Goal: Task Accomplishment & Management: Use online tool/utility

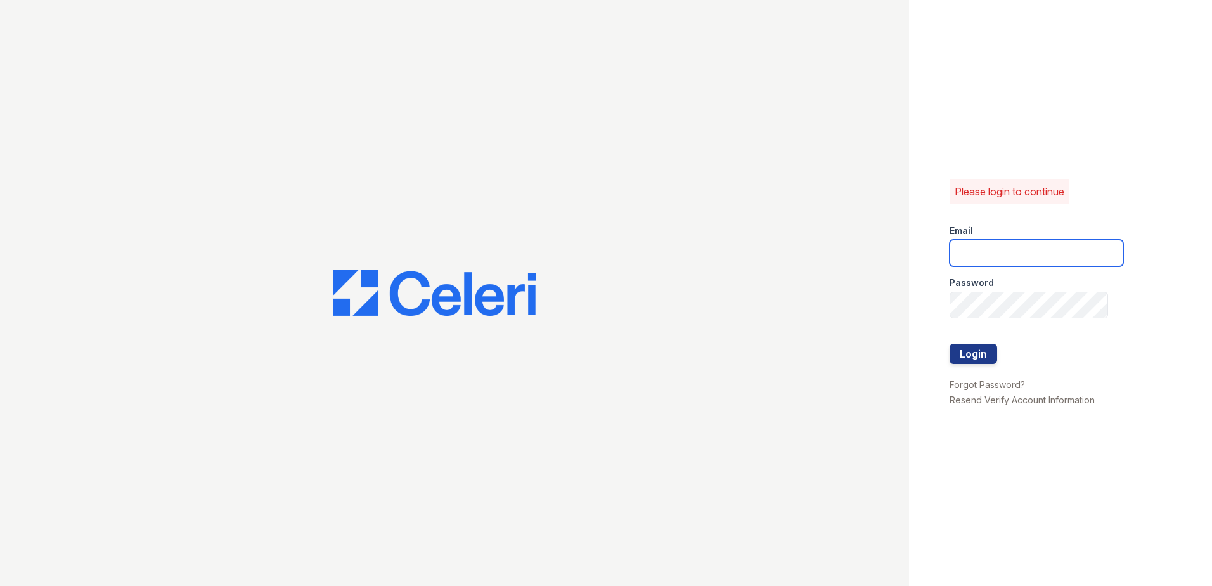
type input "[EMAIL_ADDRESS][DOMAIN_NAME]"
click at [989, 365] on div at bounding box center [1037, 370] width 174 height 13
click at [986, 360] on button "Login" at bounding box center [974, 354] width 48 height 20
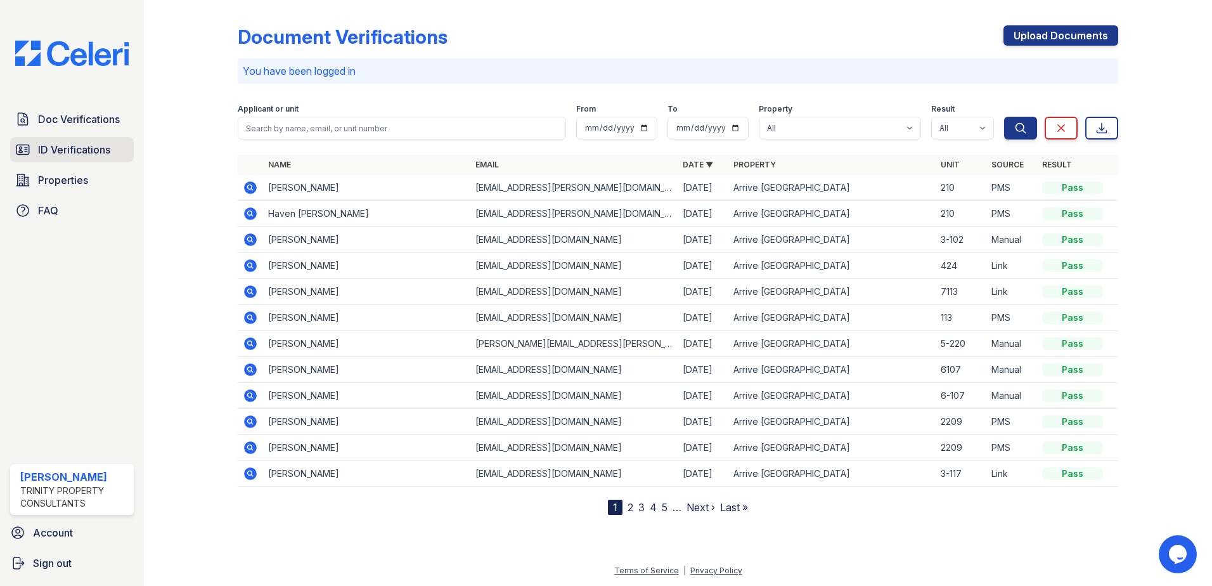
click at [104, 145] on span "ID Verifications" at bounding box center [74, 149] width 72 height 15
